Goal: Task Accomplishment & Management: Complete application form

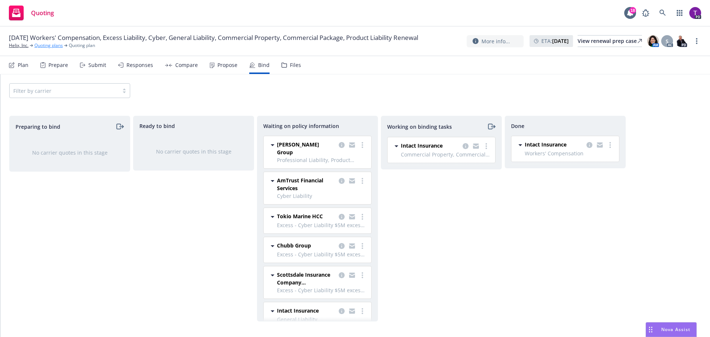
click at [46, 49] on link "Quoting plans" at bounding box center [48, 45] width 28 height 7
